Goal: Complete application form

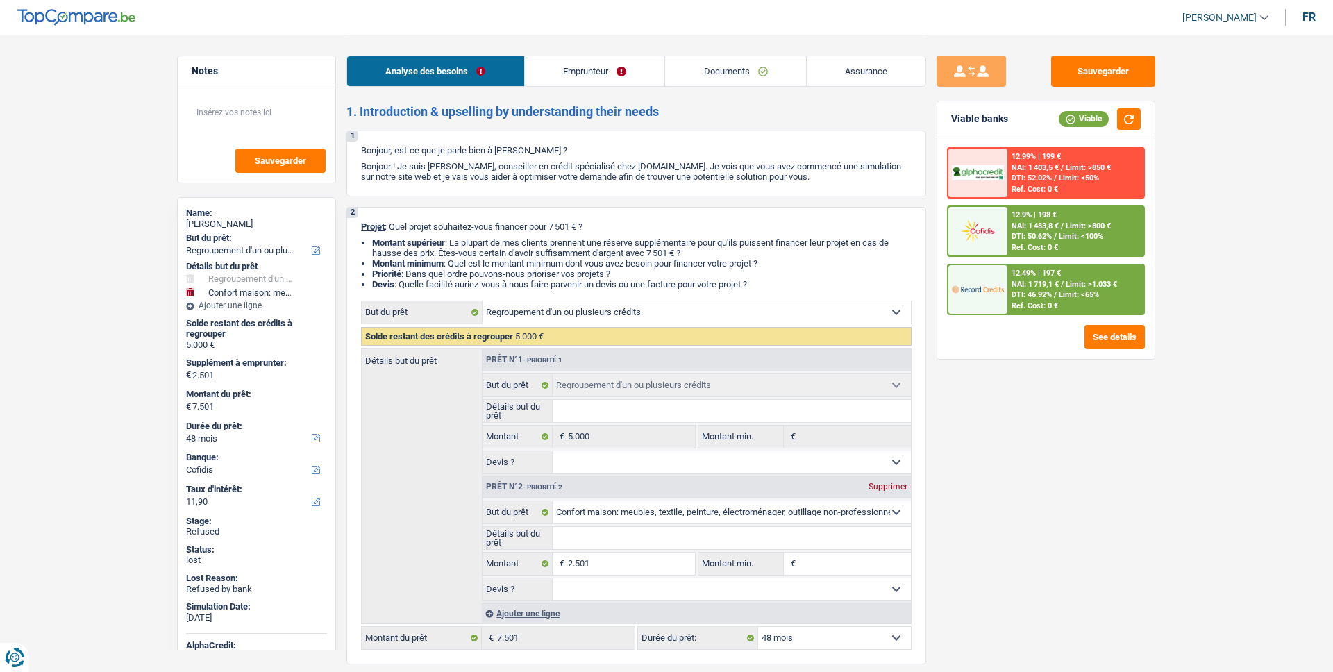
select select "refinancing"
select select "household"
select select "48"
select select "cofidis"
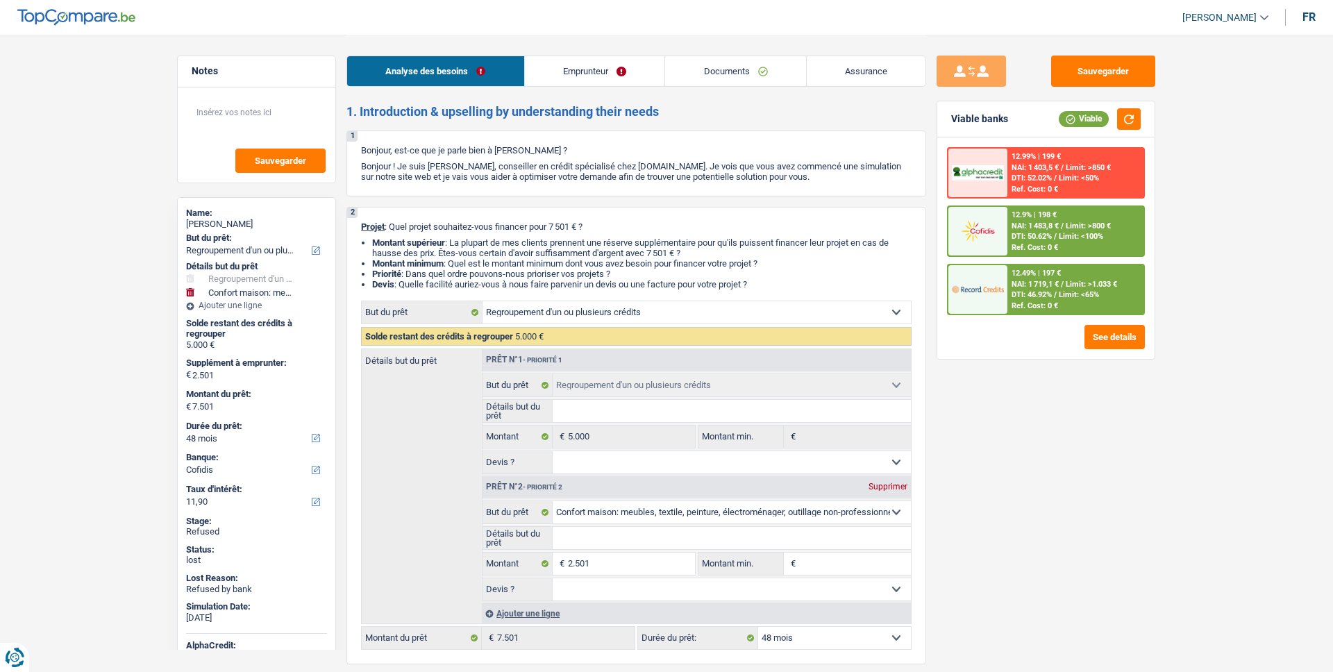
select select "refinancing"
select select "household"
select select "48"
select select "privateEmployee"
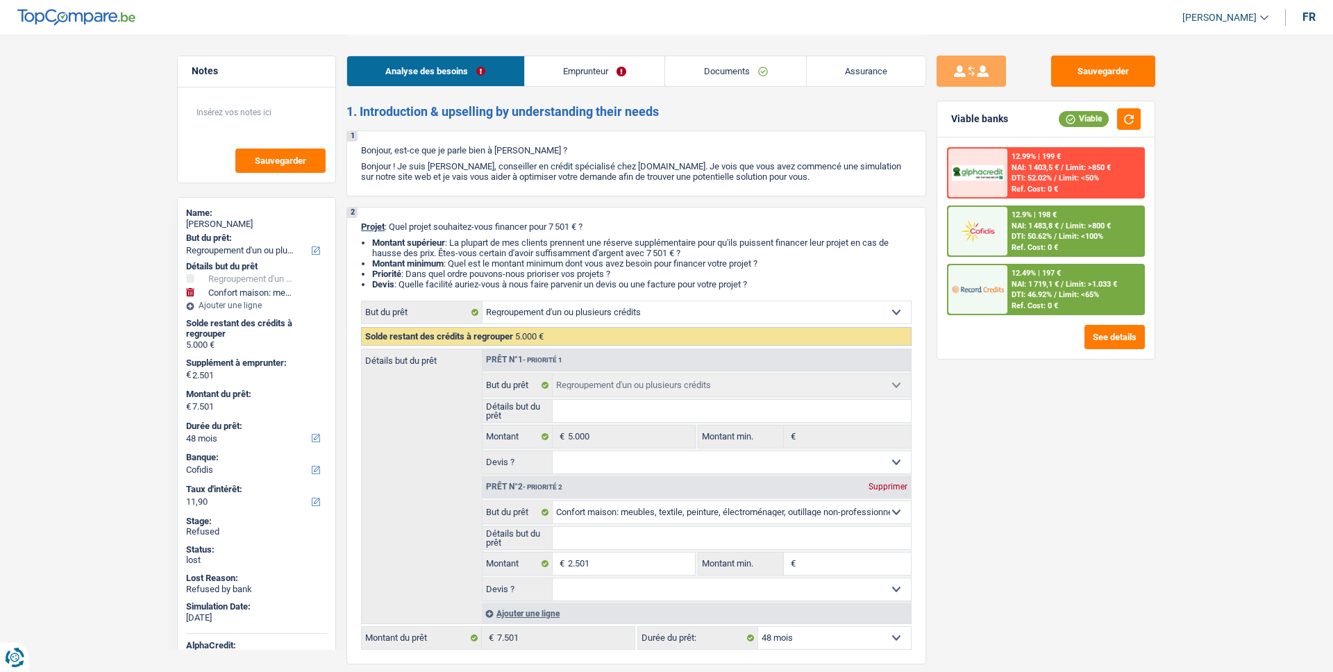
select select "netSalary"
select select "mealVouchers"
select select "rents"
select select "cardOrCredit"
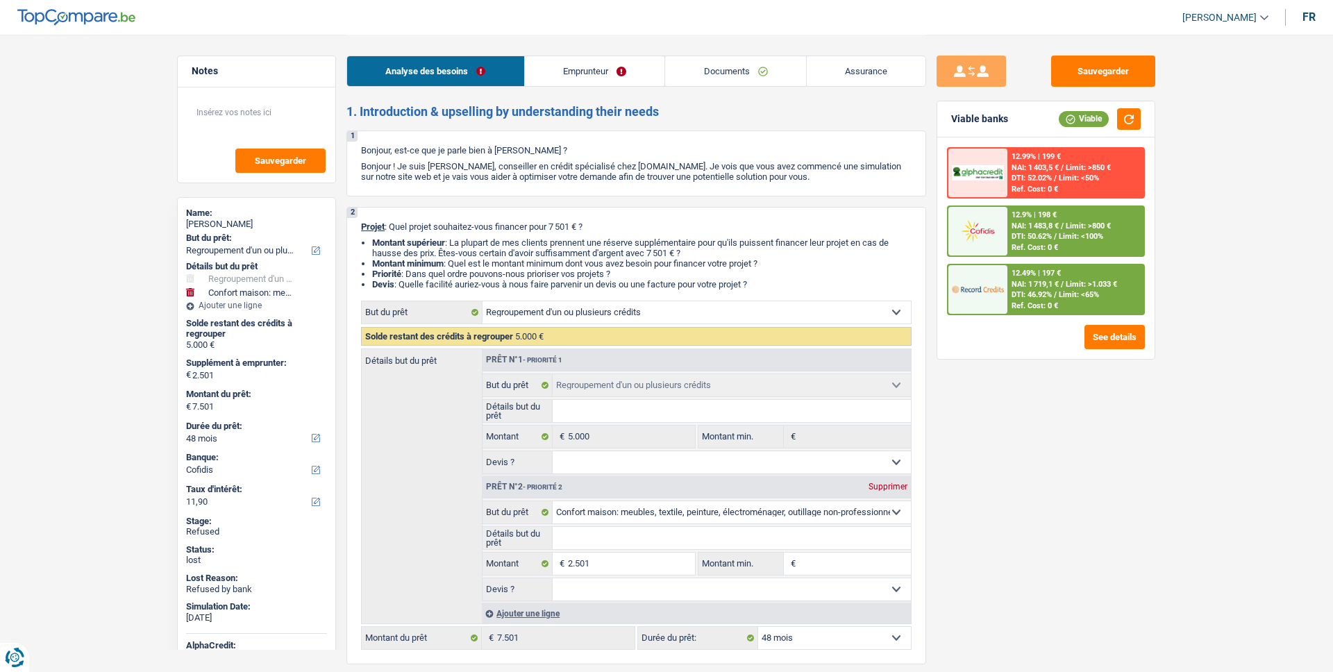
select select "cardOrCredit"
select select "carLoan"
select select "48"
select select "refinancing"
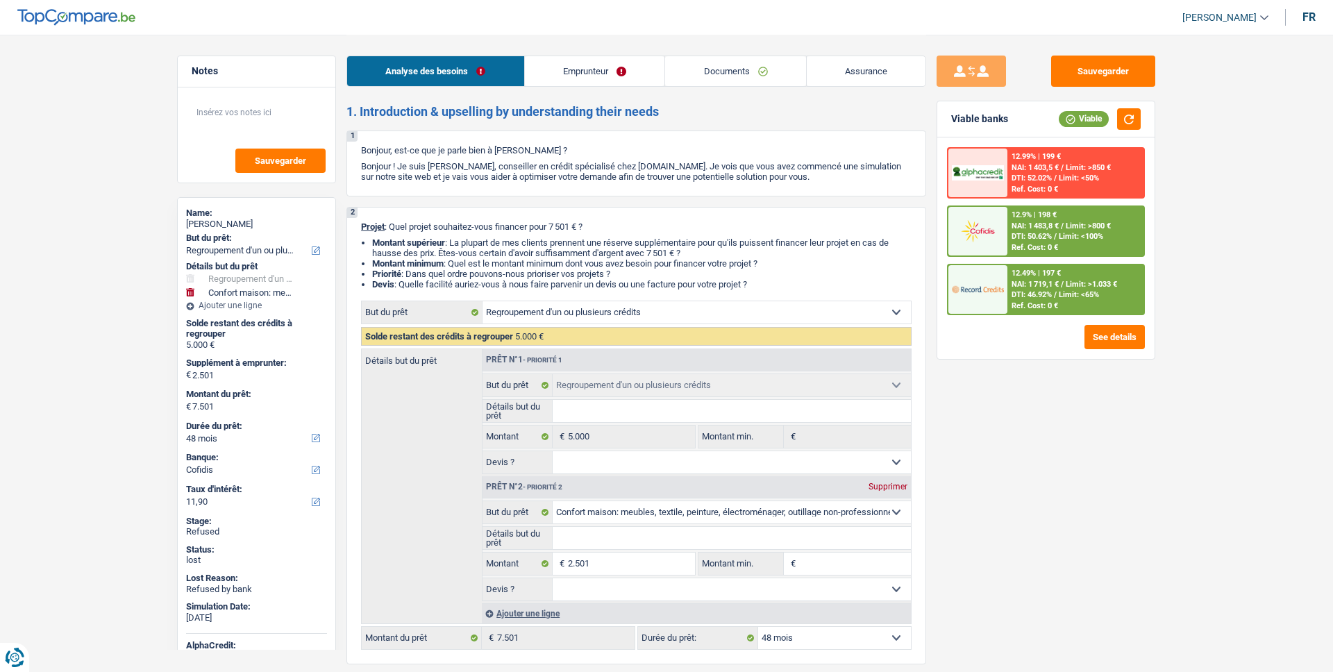
select select "refinancing"
select select "household"
select select "48"
select select "32"
select select "married"
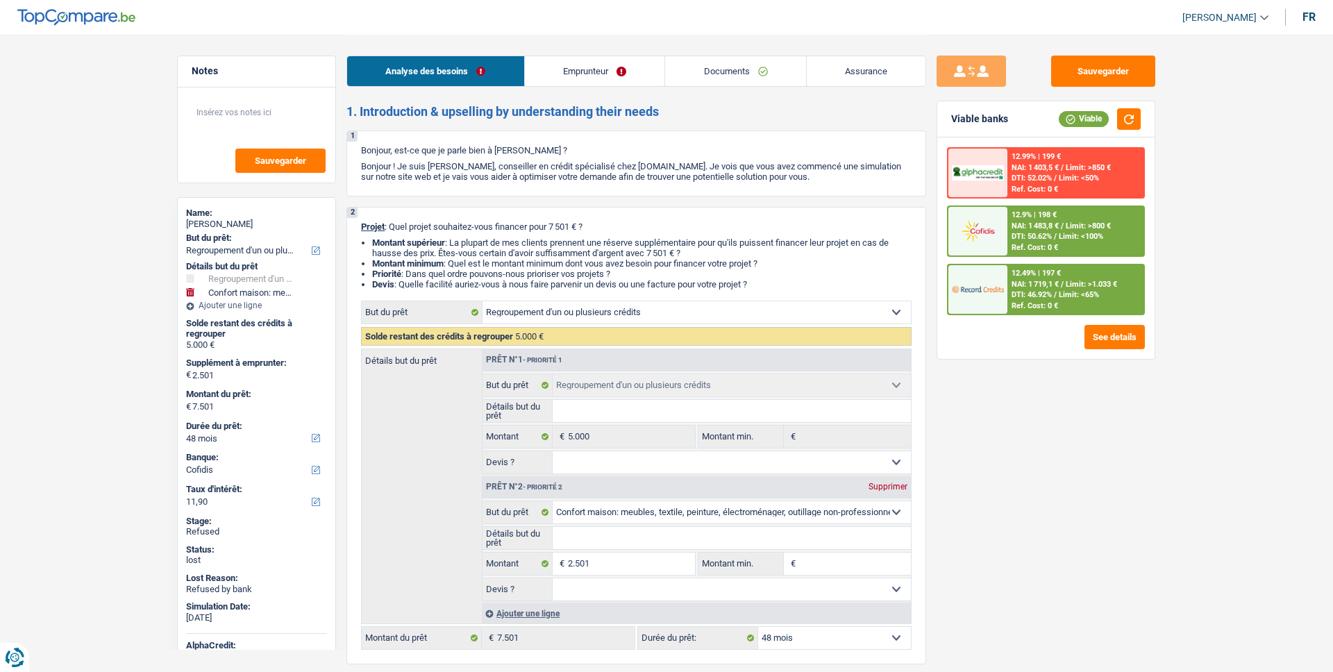
click at [640, 78] on link "Emprunteur" at bounding box center [595, 71] width 140 height 30
